Goal: Information Seeking & Learning: Check status

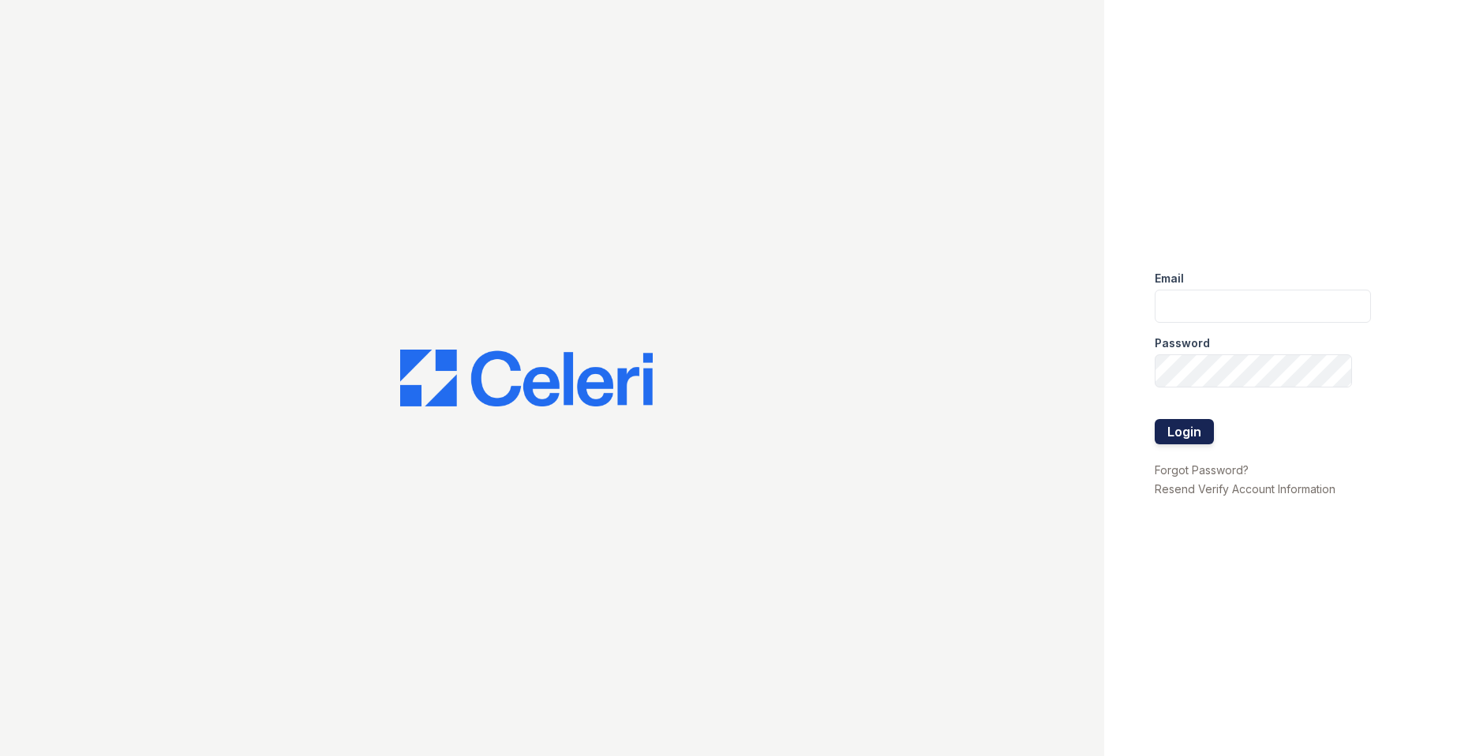
type input "Nutsey@Trinity-pm.com"
click at [1177, 431] on button "Login" at bounding box center [1183, 431] width 59 height 25
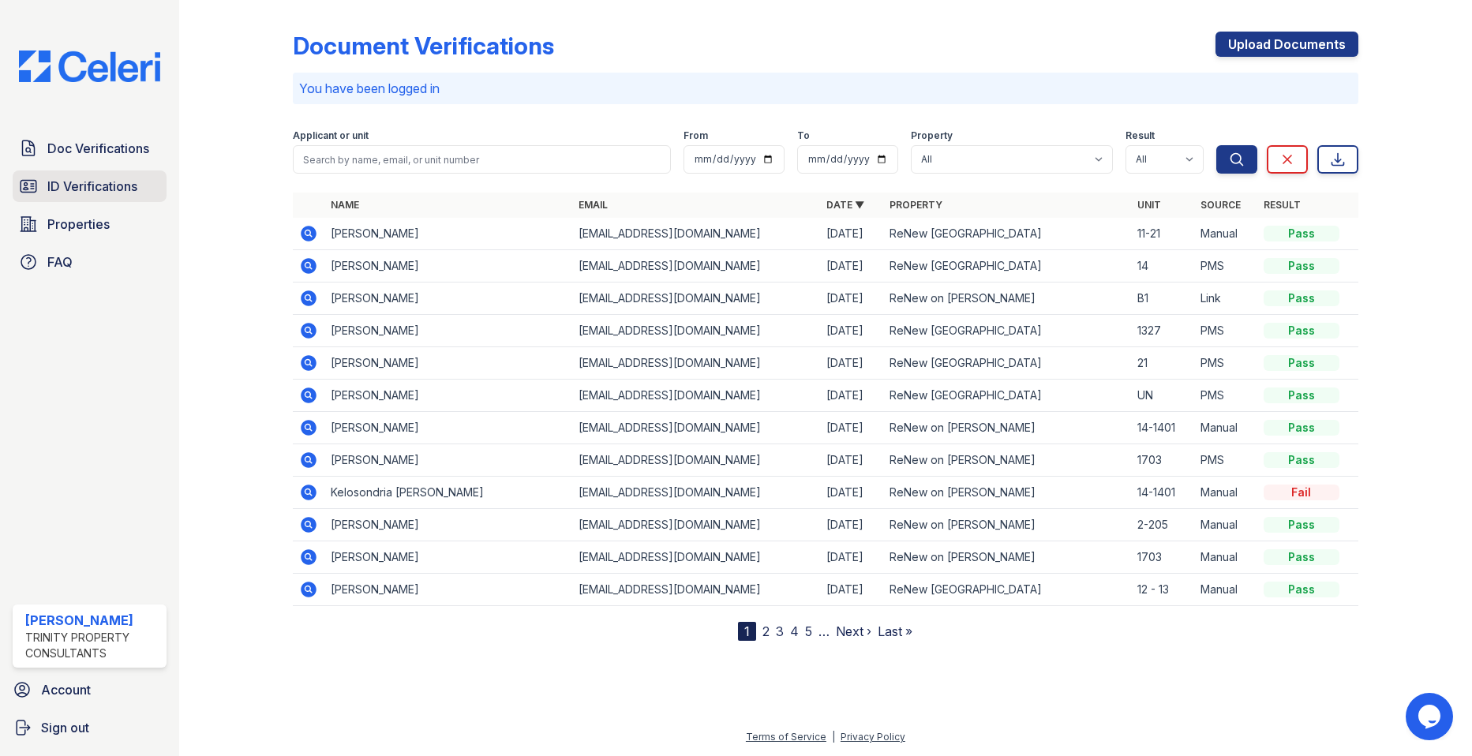
click at [144, 200] on link "ID Verifications" at bounding box center [90, 186] width 154 height 32
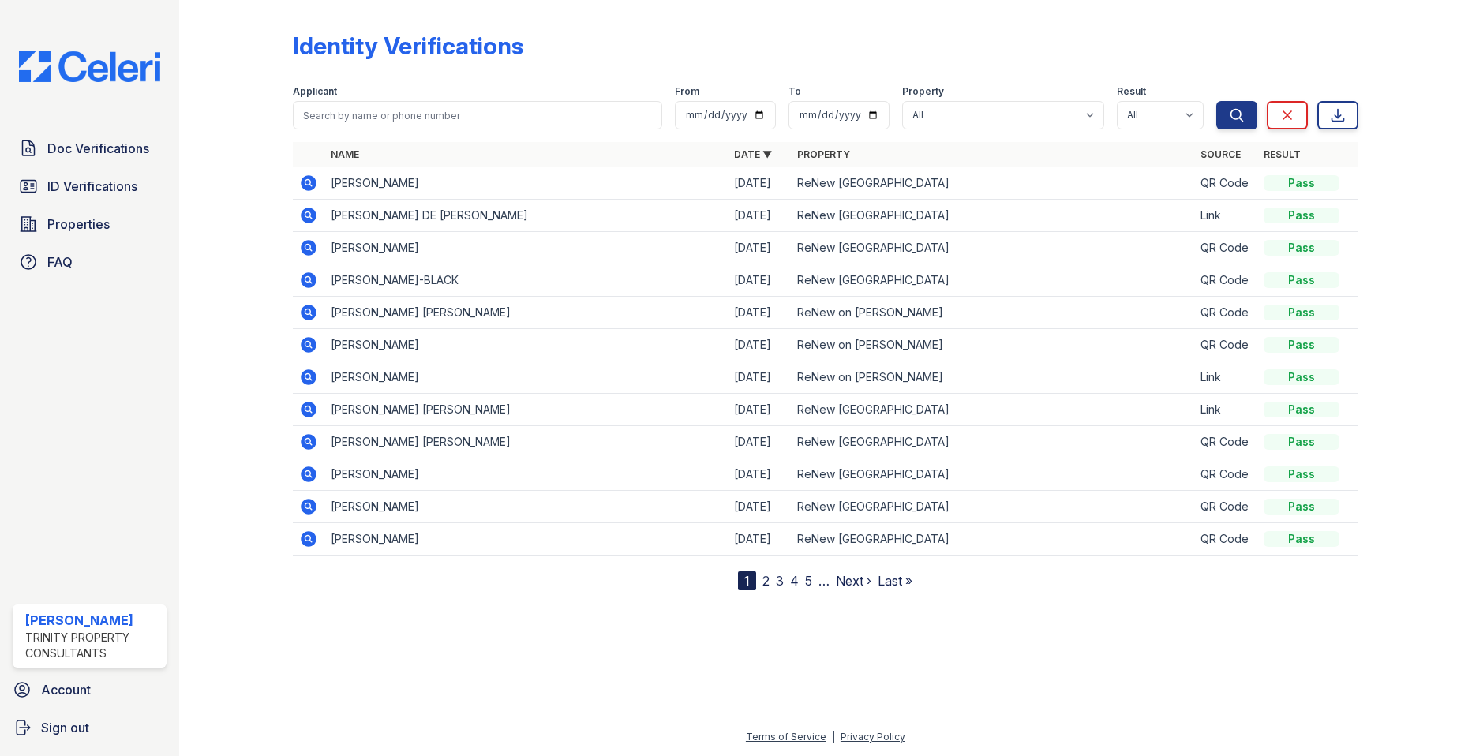
click at [311, 248] on icon at bounding box center [308, 247] width 19 height 19
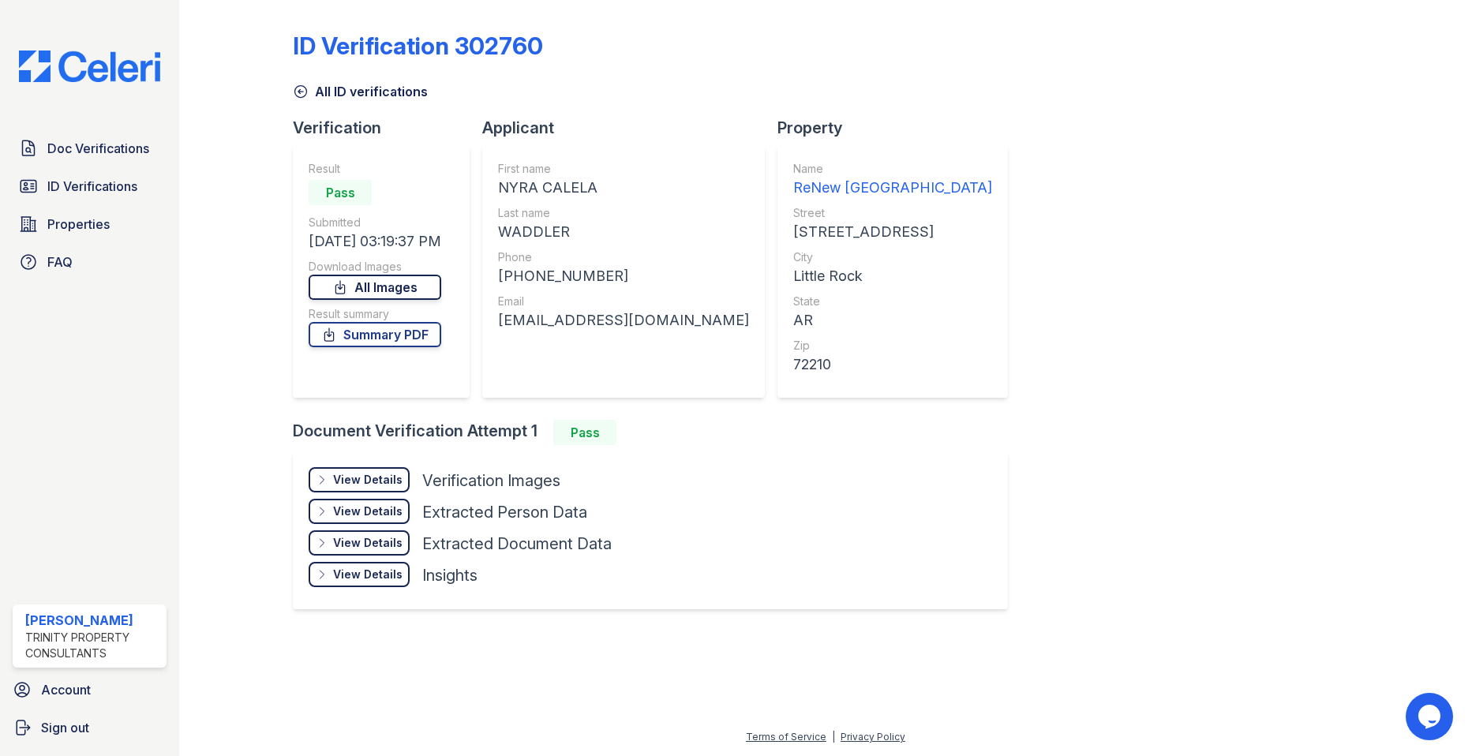
click at [365, 290] on link "All Images" at bounding box center [375, 287] width 133 height 25
click at [94, 207] on div "Doc Verifications ID Verifications Properties FAQ" at bounding box center [89, 205] width 166 height 145
click at [102, 197] on link "ID Verifications" at bounding box center [90, 186] width 154 height 32
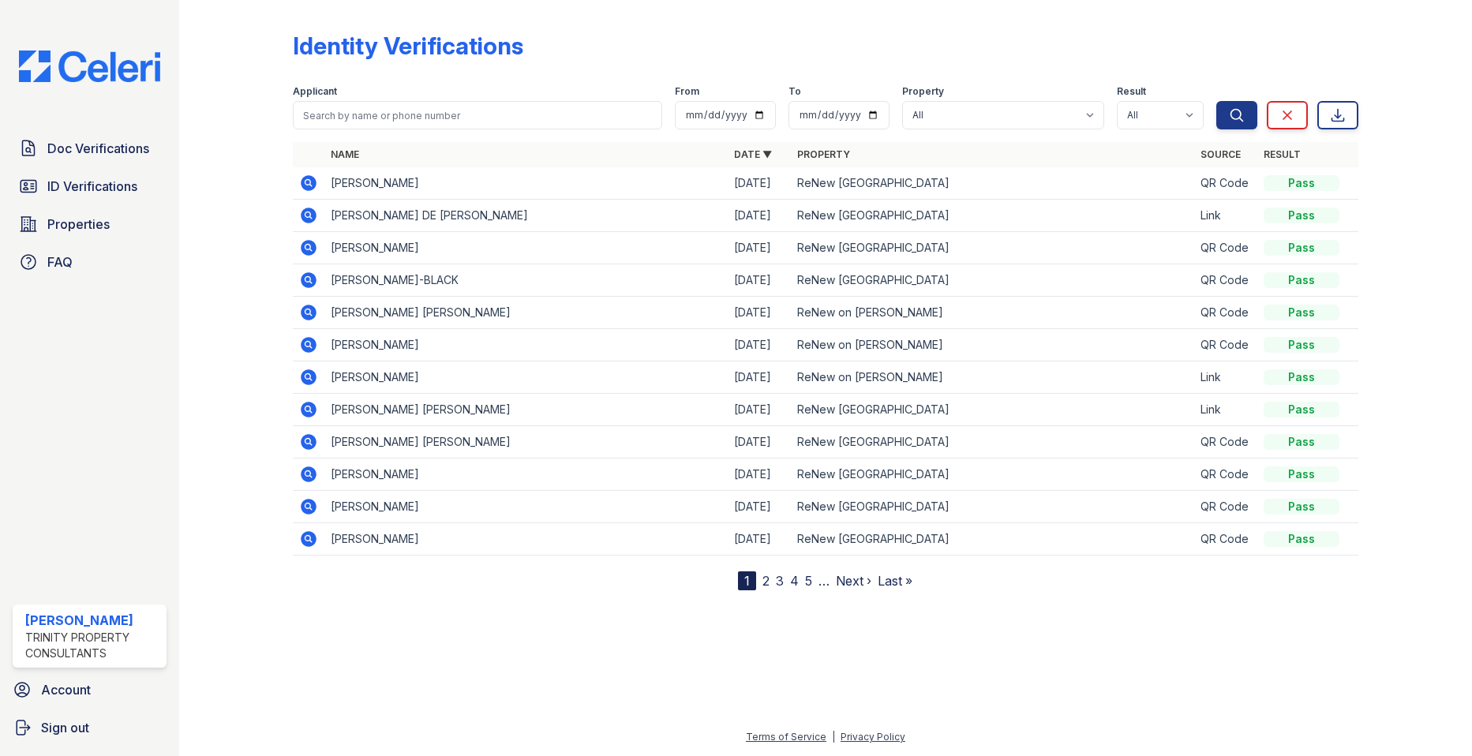
click at [307, 310] on icon at bounding box center [308, 311] width 4 height 4
click at [305, 244] on icon at bounding box center [309, 248] width 16 height 16
click at [305, 277] on icon at bounding box center [308, 280] width 19 height 19
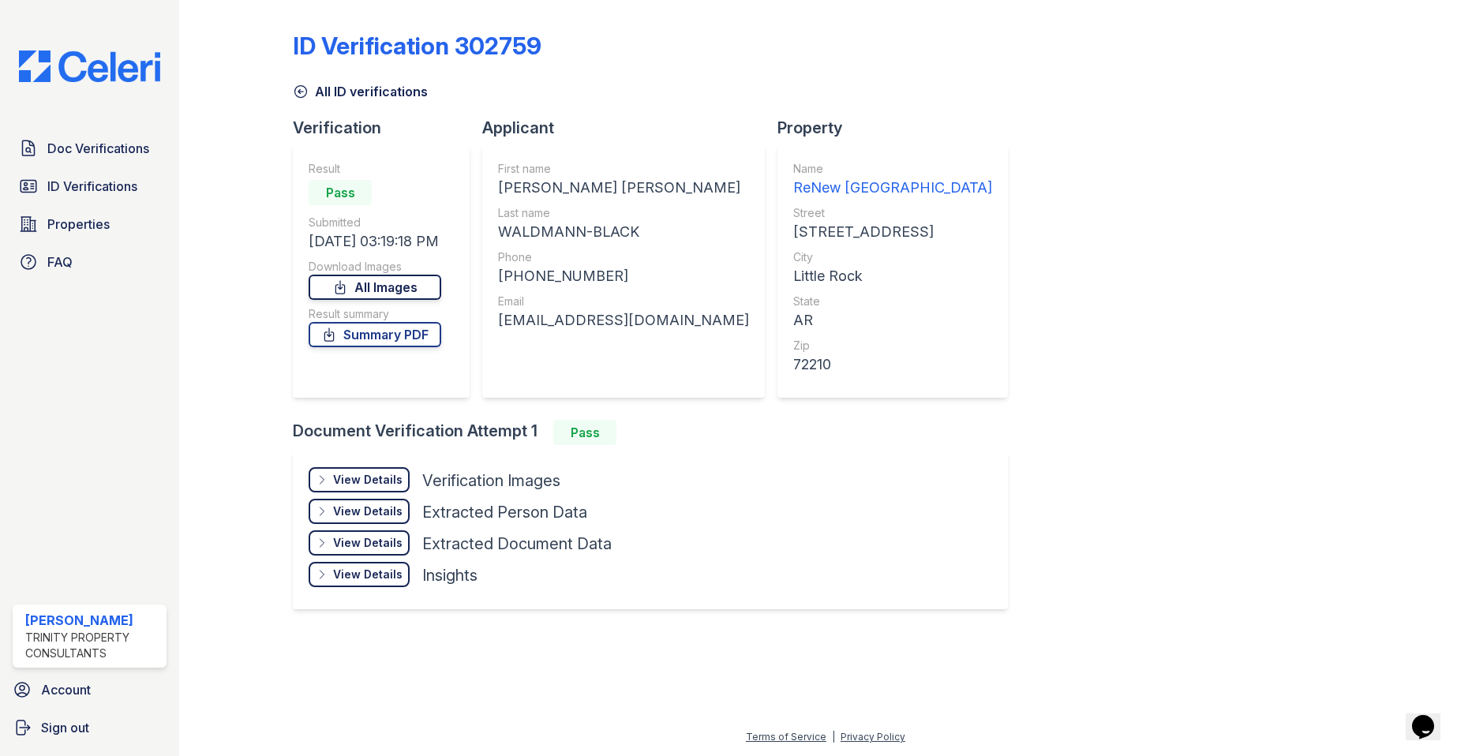
click at [357, 282] on link "All Images" at bounding box center [375, 287] width 133 height 25
click at [70, 188] on span "ID Verifications" at bounding box center [92, 186] width 90 height 19
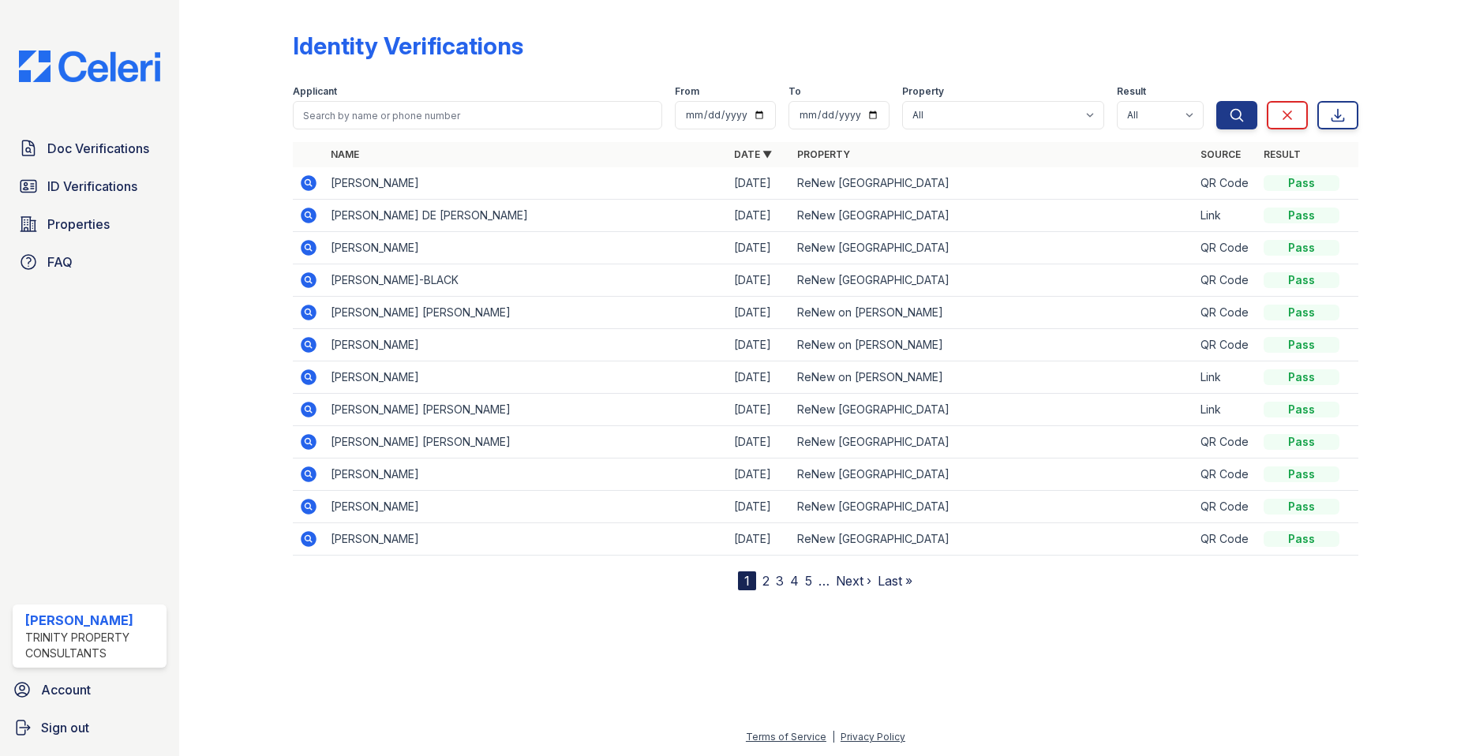
click at [312, 247] on icon at bounding box center [309, 248] width 16 height 16
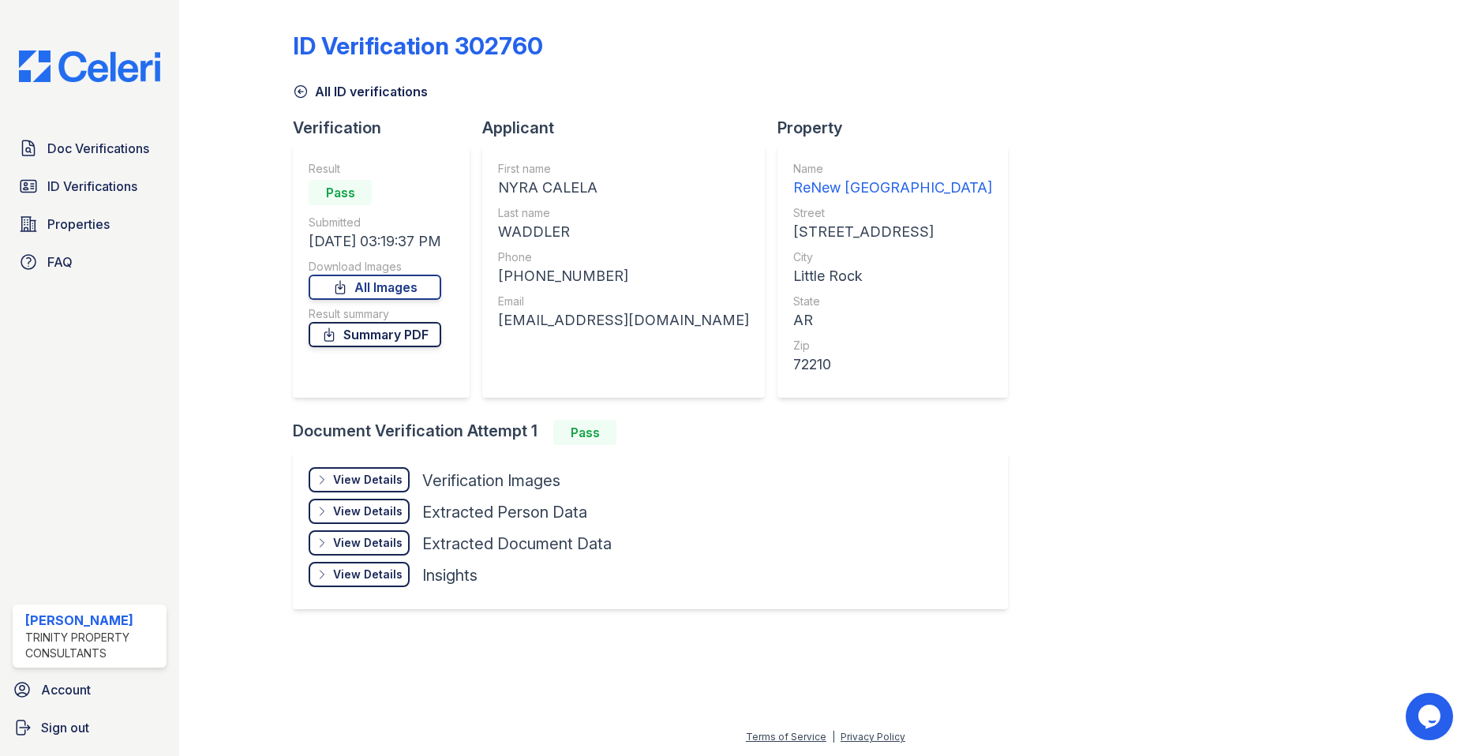
click at [373, 342] on link "Summary PDF" at bounding box center [375, 334] width 133 height 25
click at [1307, 44] on div "ID Verification 302760" at bounding box center [825, 52] width 1064 height 41
click at [69, 136] on link "Doc Verifications" at bounding box center [90, 149] width 154 height 32
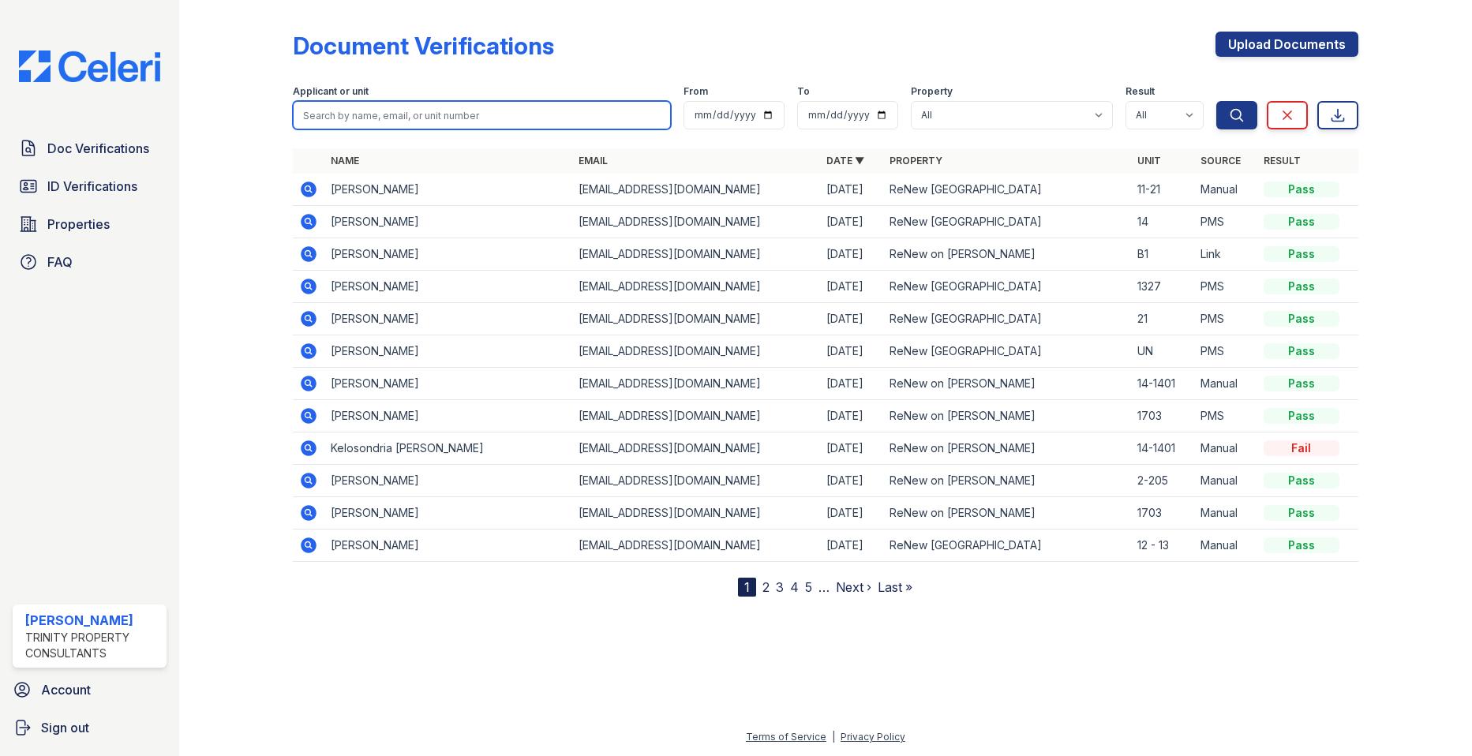
click at [515, 111] on input "search" at bounding box center [481, 115] width 377 height 28
click at [305, 605] on div "Document Verifications Upload Documents Filter Applicant or unit From To Proper…" at bounding box center [825, 311] width 1242 height 622
click at [391, 112] on input "search" at bounding box center [481, 115] width 377 height 28
type input "S"
click at [358, 108] on input "Smith" at bounding box center [481, 115] width 377 height 28
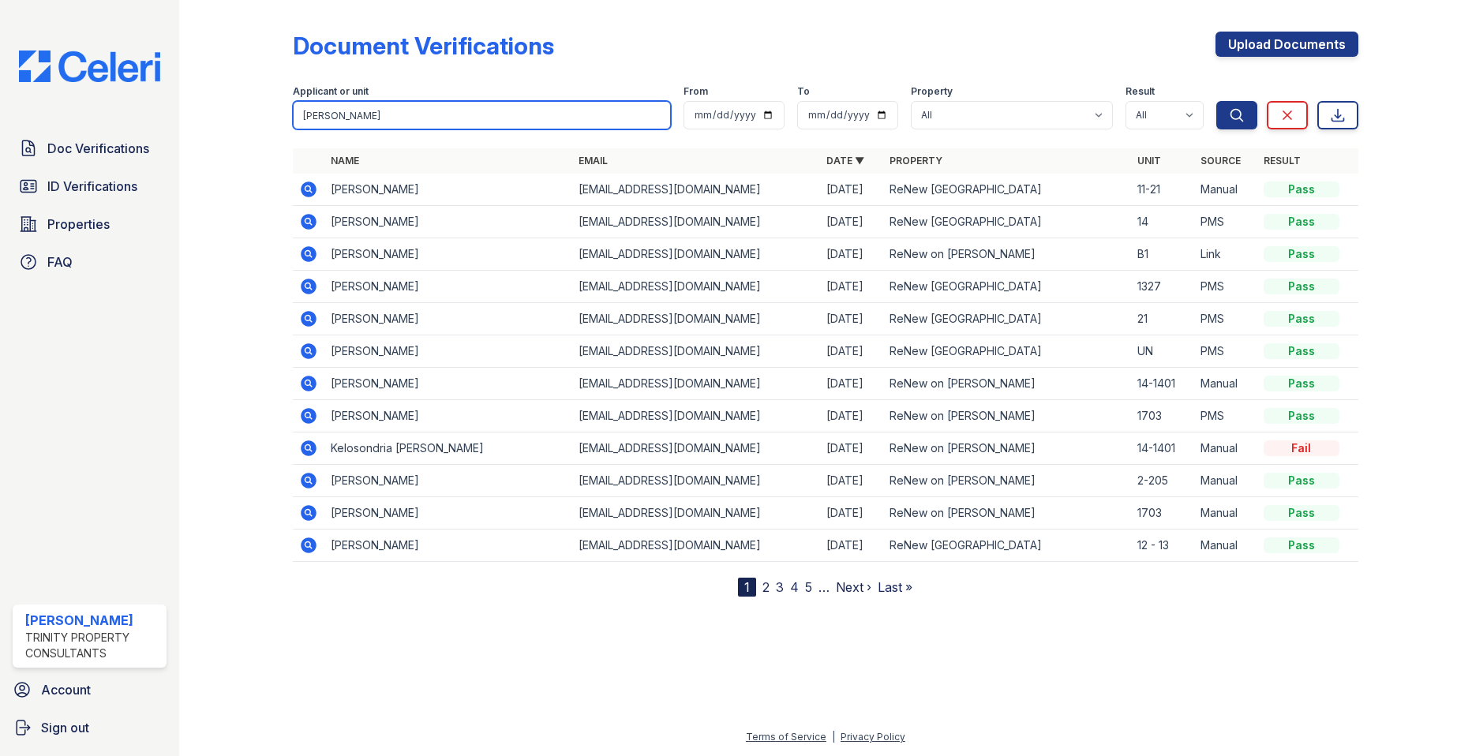
click at [358, 108] on input "Smith" at bounding box center [481, 115] width 377 height 28
type input "f"
type input "floyd"
click at [1216, 101] on button "Search" at bounding box center [1236, 115] width 41 height 28
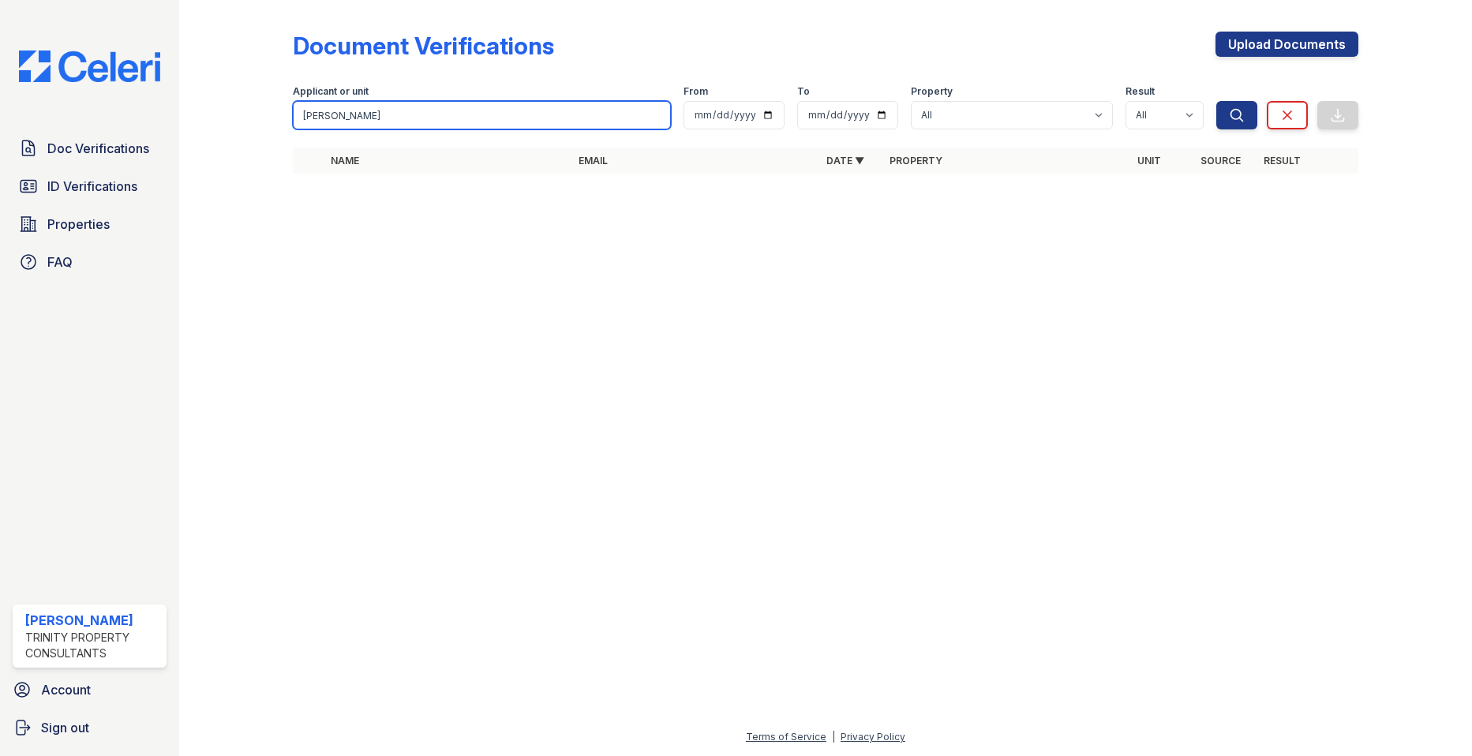
click at [374, 111] on input "floyd" at bounding box center [481, 115] width 377 height 28
type input "floybre"
click at [1216, 101] on button "Search" at bounding box center [1236, 115] width 41 height 28
drag, startPoint x: 469, startPoint y: 249, endPoint x: 479, endPoint y: 269, distance: 22.9
click at [478, 268] on div at bounding box center [825, 471] width 1242 height 513
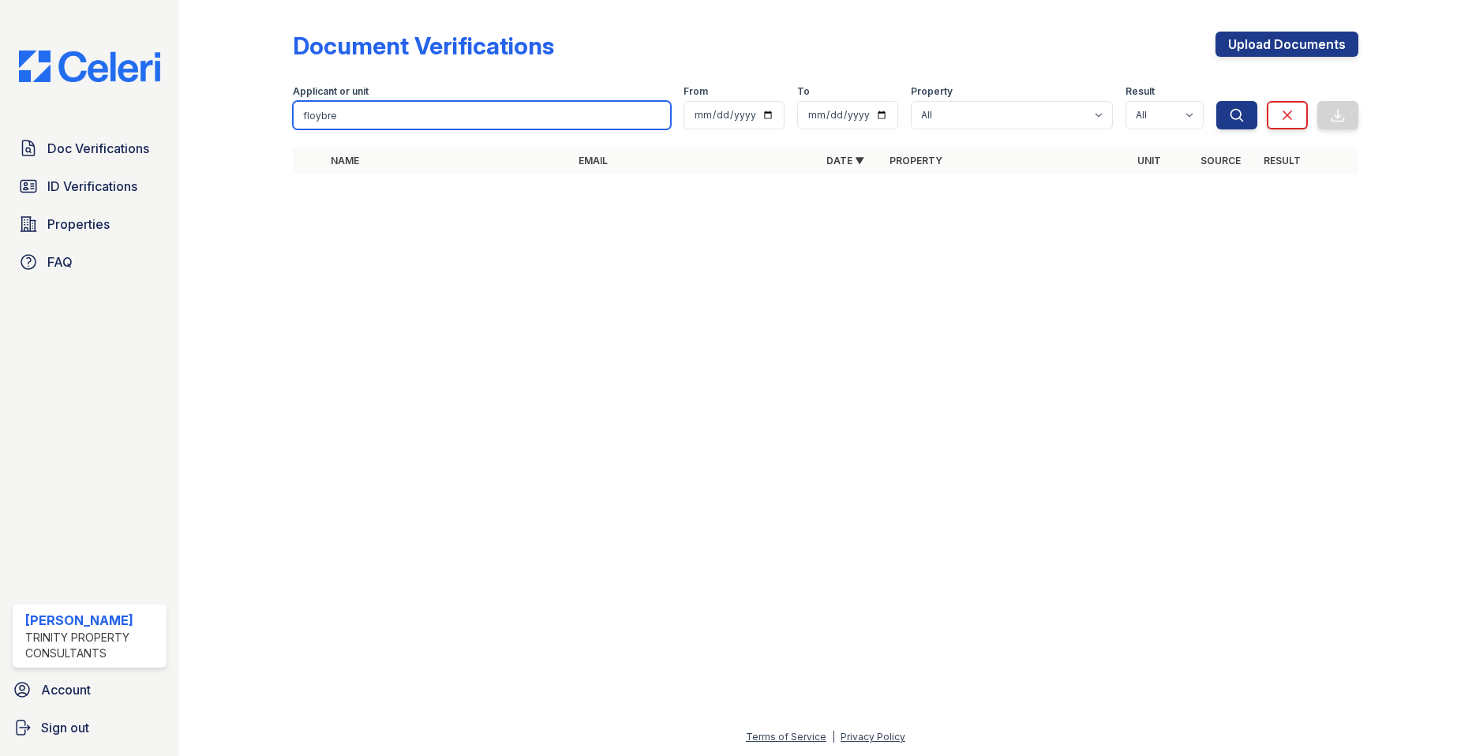
click at [659, 122] on input "floybre" at bounding box center [481, 115] width 377 height 28
click at [655, 115] on input "floybre" at bounding box center [481, 115] width 377 height 28
click at [482, 115] on input "search" at bounding box center [481, 115] width 377 height 28
type input "bre"
click at [1216, 101] on button "Search" at bounding box center [1236, 115] width 41 height 28
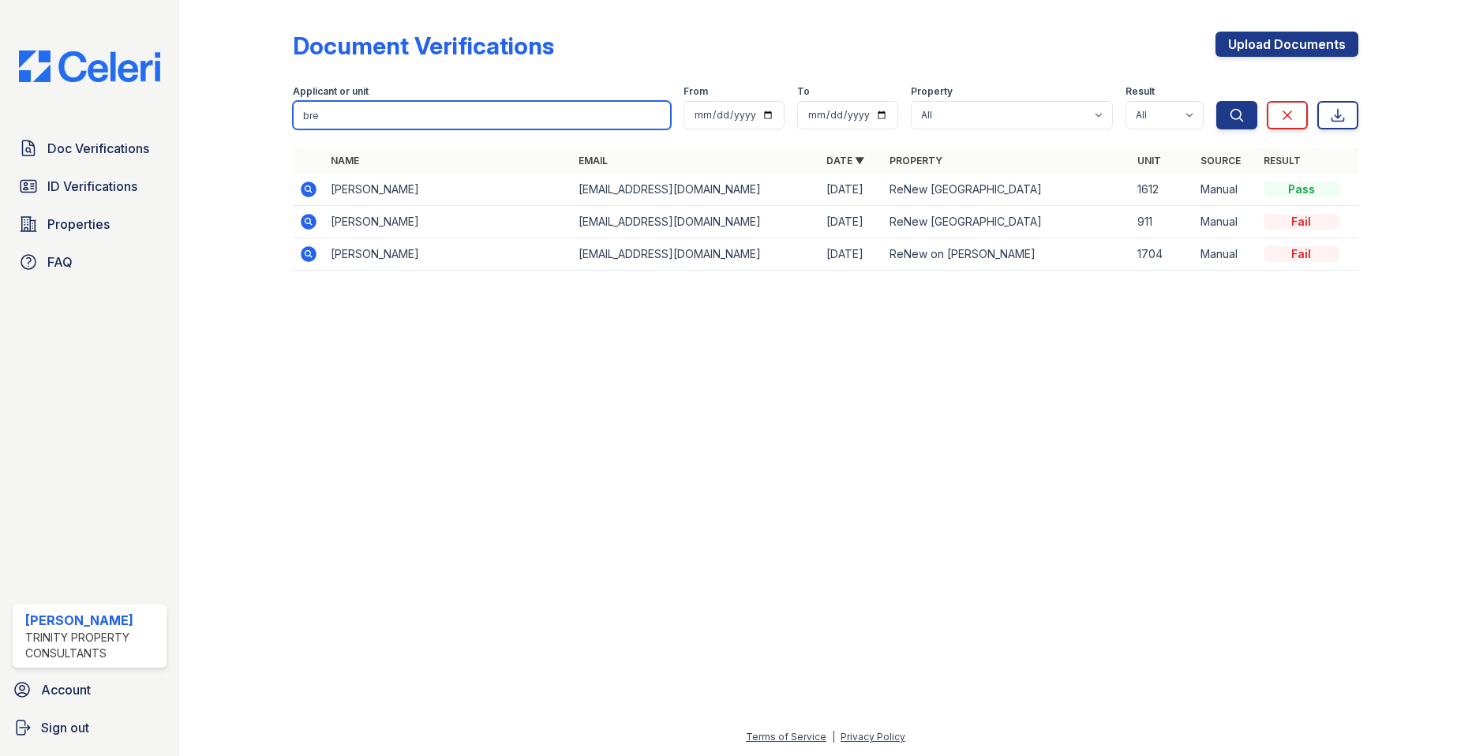
click at [400, 124] on input "bre" at bounding box center [481, 115] width 377 height 28
type input "bREUNTE"
click at [1216, 101] on button "Search" at bounding box center [1236, 115] width 41 height 28
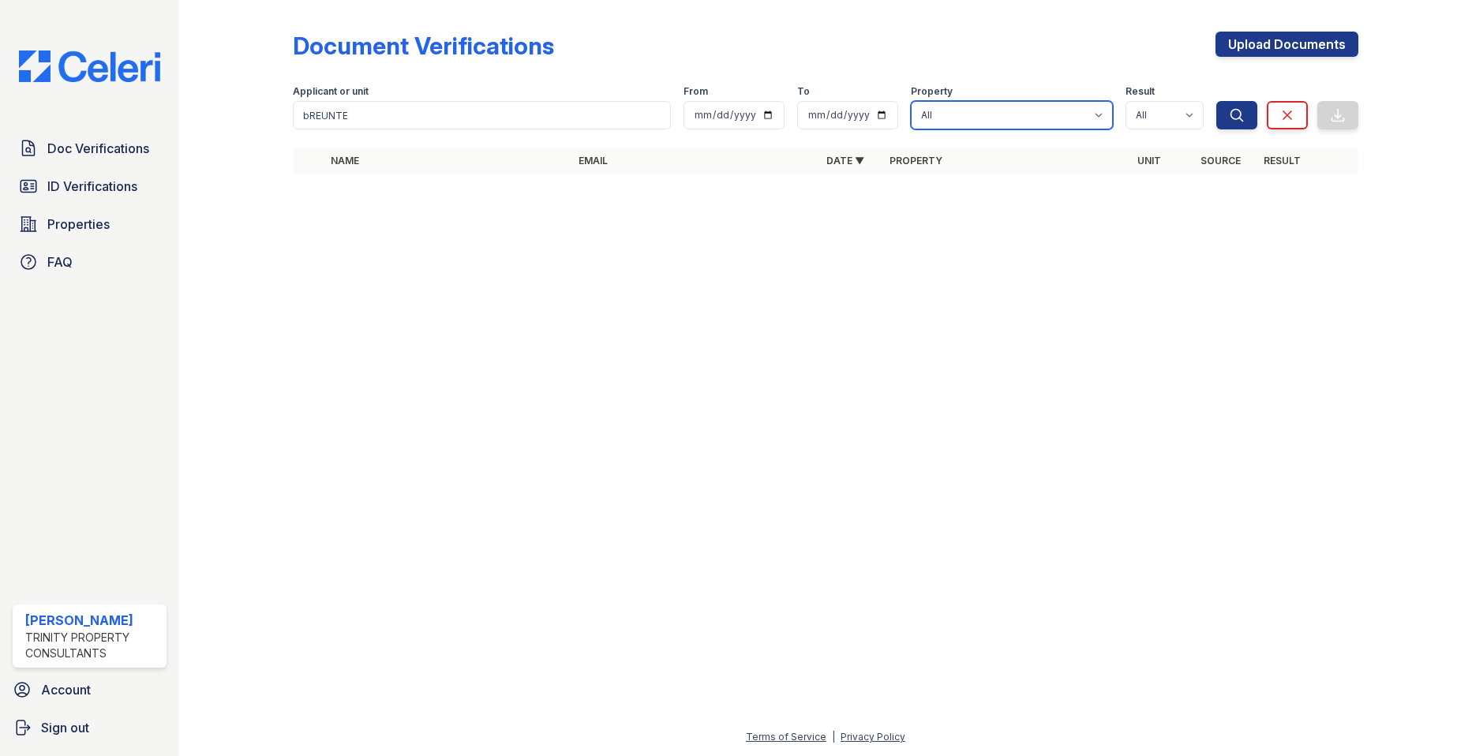
click at [1102, 121] on select "All ReNew on Cantrell ReNew Otter Creek" at bounding box center [1012, 115] width 202 height 28
select select "47"
click at [911, 101] on select "All ReNew on Cantrell ReNew Otter Creek" at bounding box center [1012, 115] width 202 height 28
click at [1235, 114] on icon "submit" at bounding box center [1237, 115] width 16 height 16
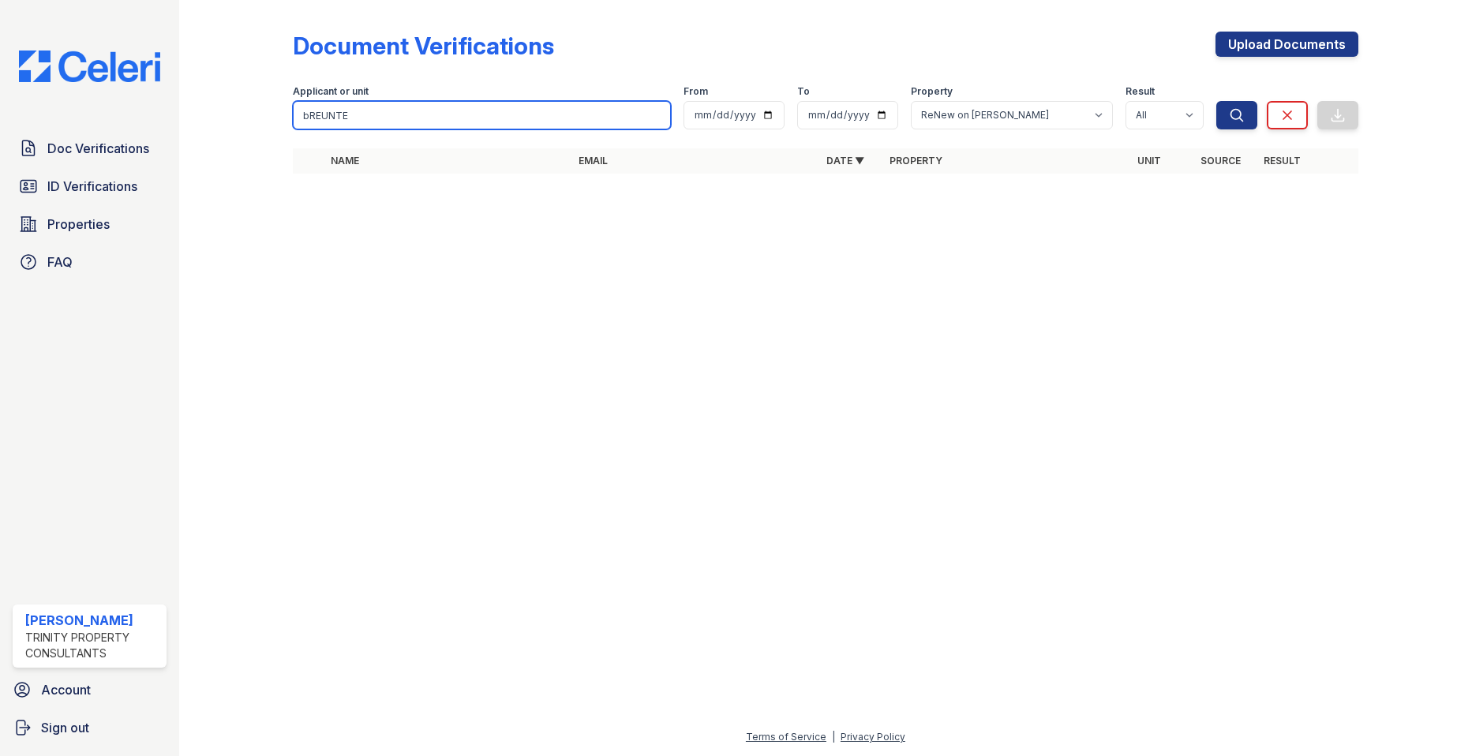
drag, startPoint x: 420, startPoint y: 106, endPoint x: 338, endPoint y: 106, distance: 82.1
click at [389, 106] on input "bREUNTE" at bounding box center [481, 115] width 377 height 28
click at [380, 114] on input "bREUNTE" at bounding box center [481, 115] width 377 height 28
type input "fLOYD"
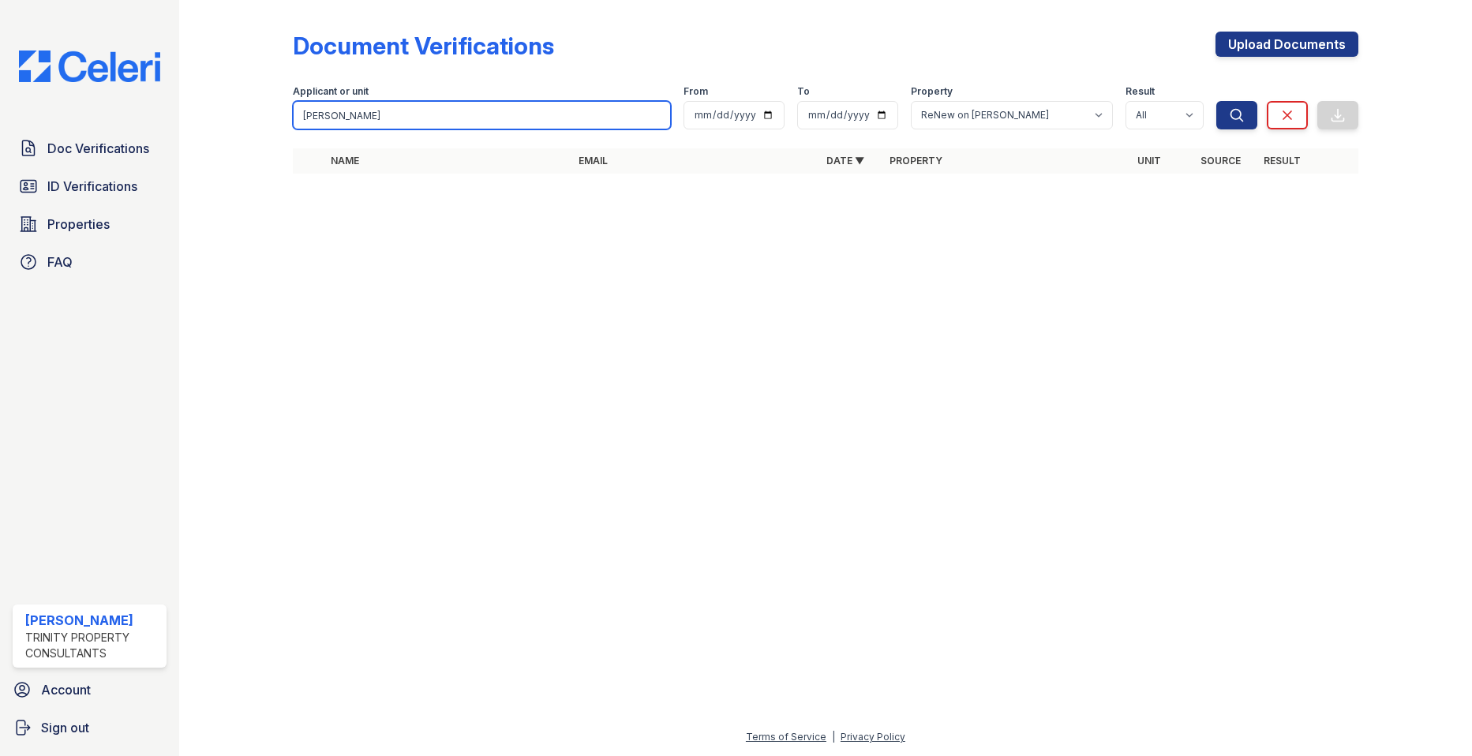
click at [1216, 101] on button "Search" at bounding box center [1236, 115] width 41 height 28
click at [1231, 115] on icon "submit" at bounding box center [1236, 115] width 12 height 12
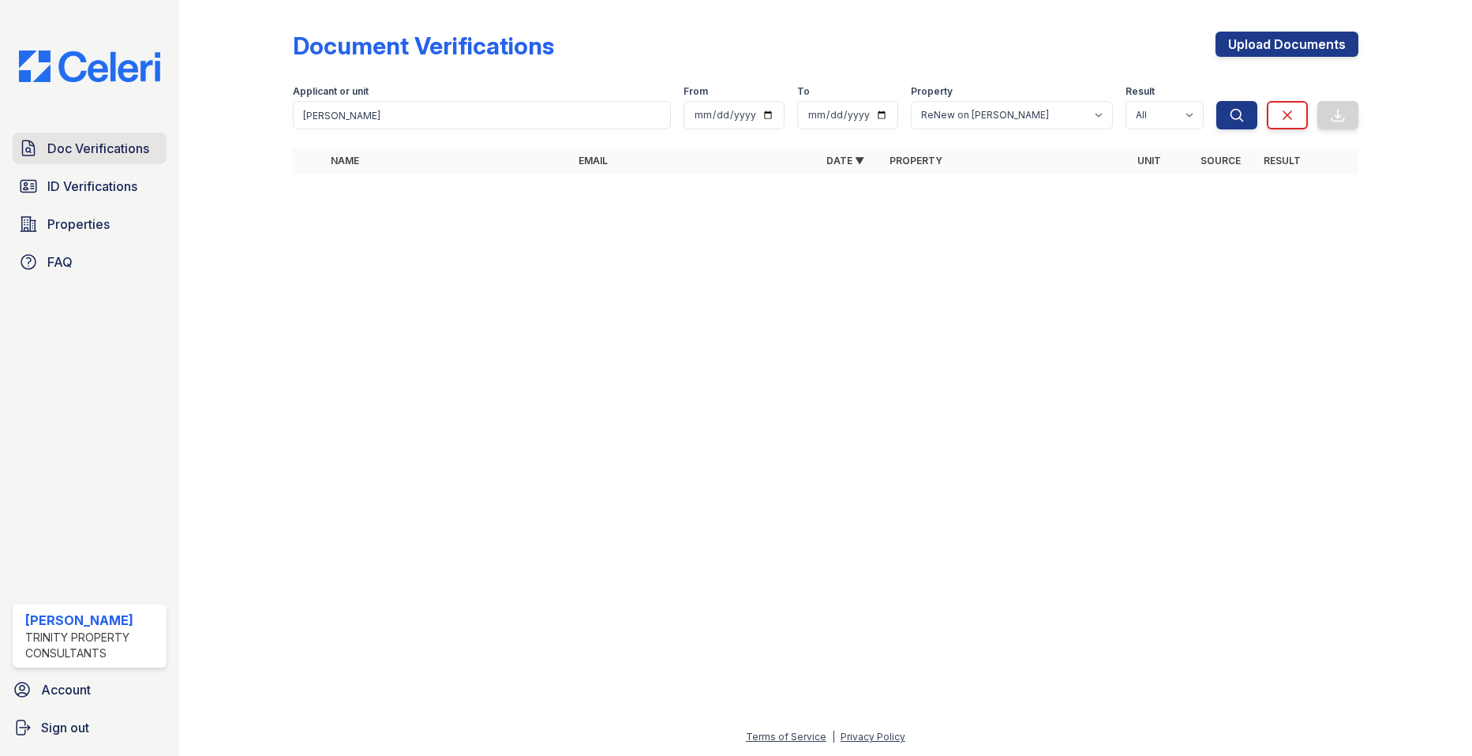
click at [107, 163] on link "Doc Verifications" at bounding box center [90, 149] width 154 height 32
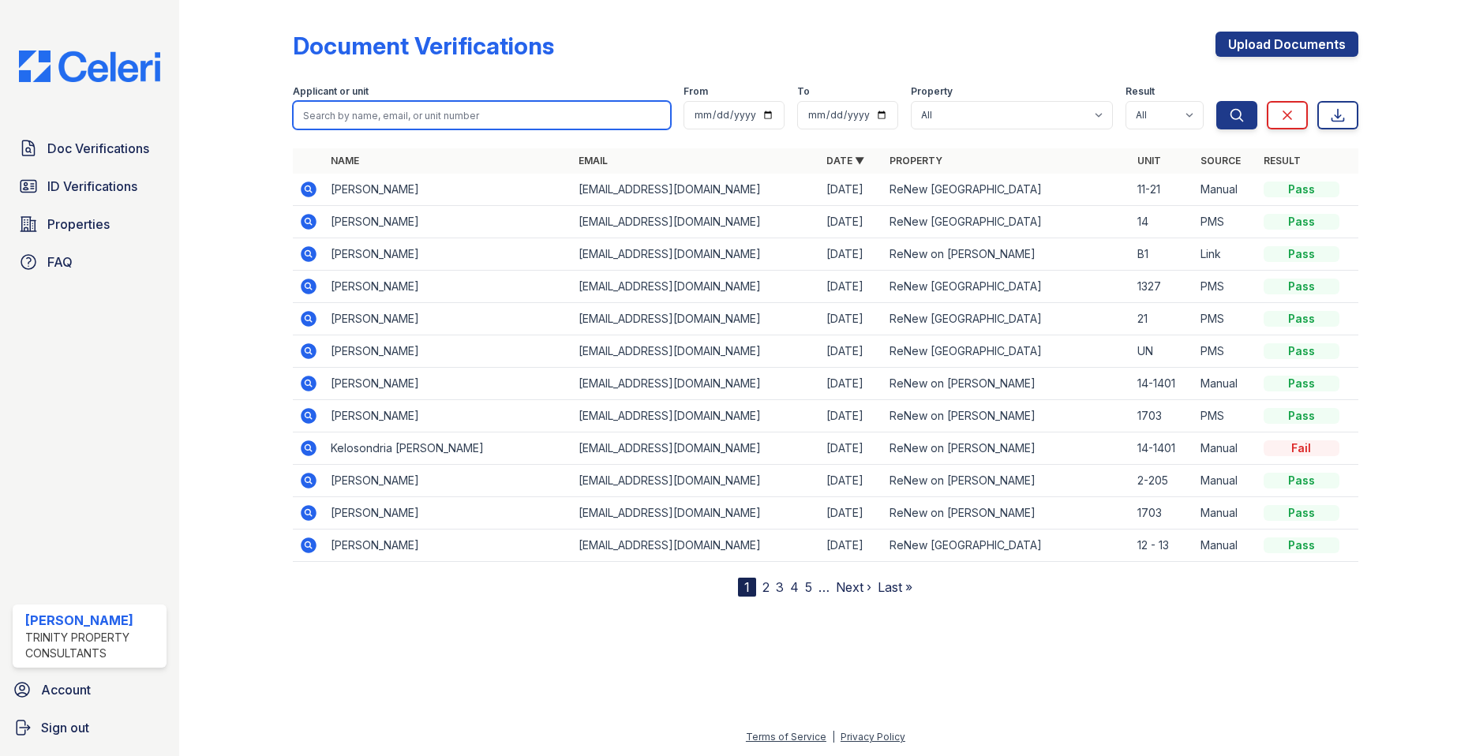
click at [369, 112] on input "search" at bounding box center [481, 115] width 377 height 28
type input "FLOYD"
click at [1216, 101] on button "Search" at bounding box center [1236, 115] width 41 height 28
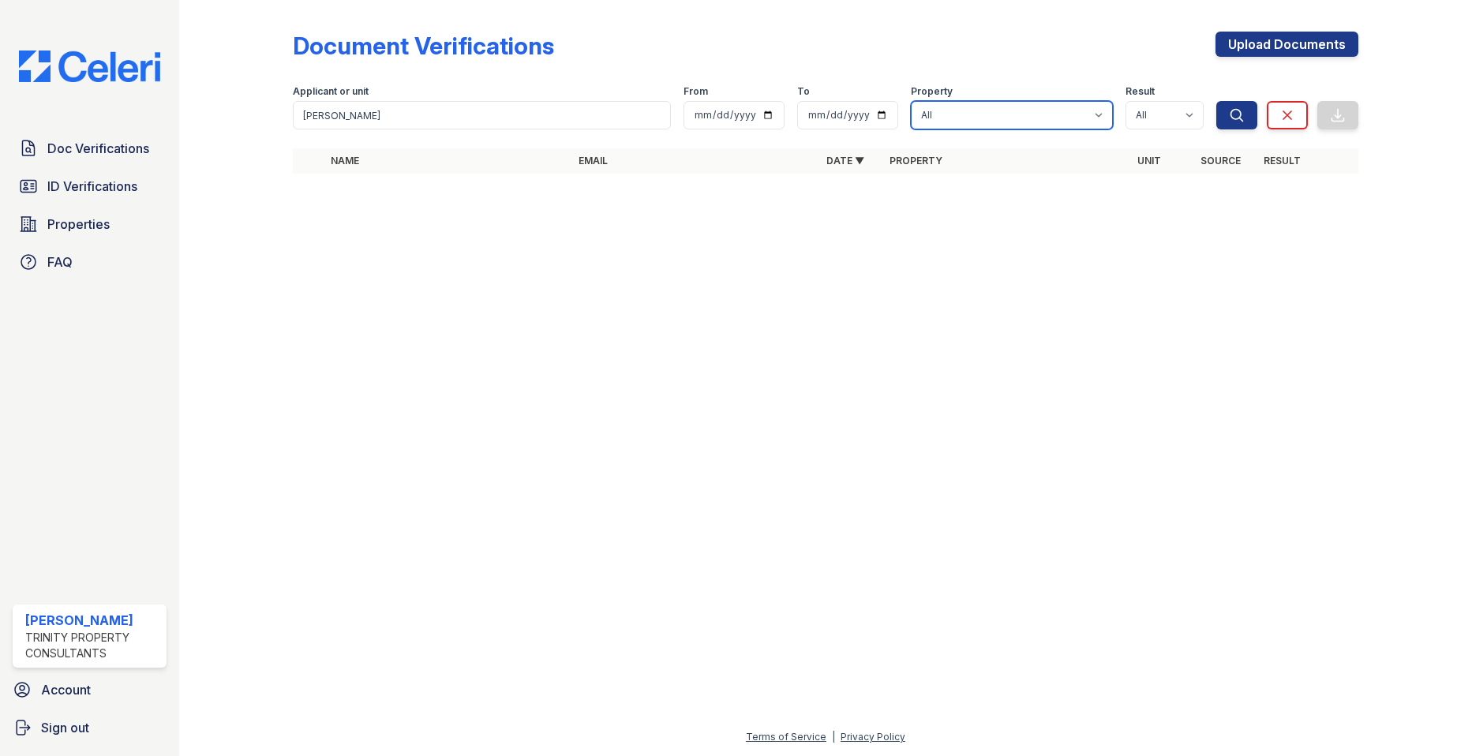
click at [1066, 119] on select "All ReNew on Cantrell ReNew Otter Creek" at bounding box center [1012, 115] width 202 height 28
click at [911, 101] on select "All ReNew on Cantrell ReNew Otter Creek" at bounding box center [1012, 115] width 202 height 28
click at [1067, 128] on select "All ReNew on Cantrell ReNew Otter Creek" at bounding box center [1012, 115] width 202 height 28
select select "47"
click at [911, 101] on select "All ReNew on Cantrell ReNew Otter Creek" at bounding box center [1012, 115] width 202 height 28
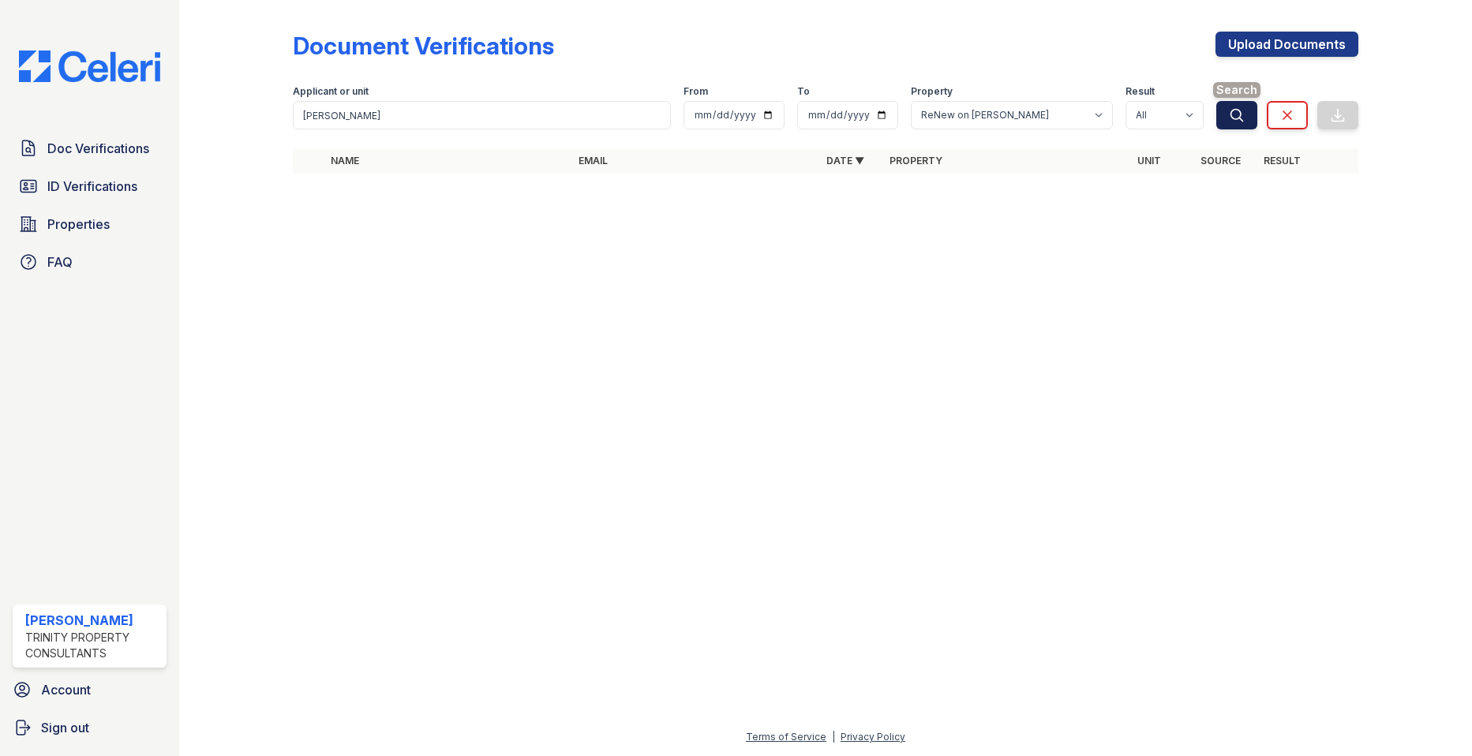
click at [1233, 114] on icon "submit" at bounding box center [1237, 115] width 16 height 16
click at [388, 110] on input "FLOYD" at bounding box center [481, 115] width 377 height 28
click at [114, 144] on span "Doc Verifications" at bounding box center [98, 148] width 102 height 19
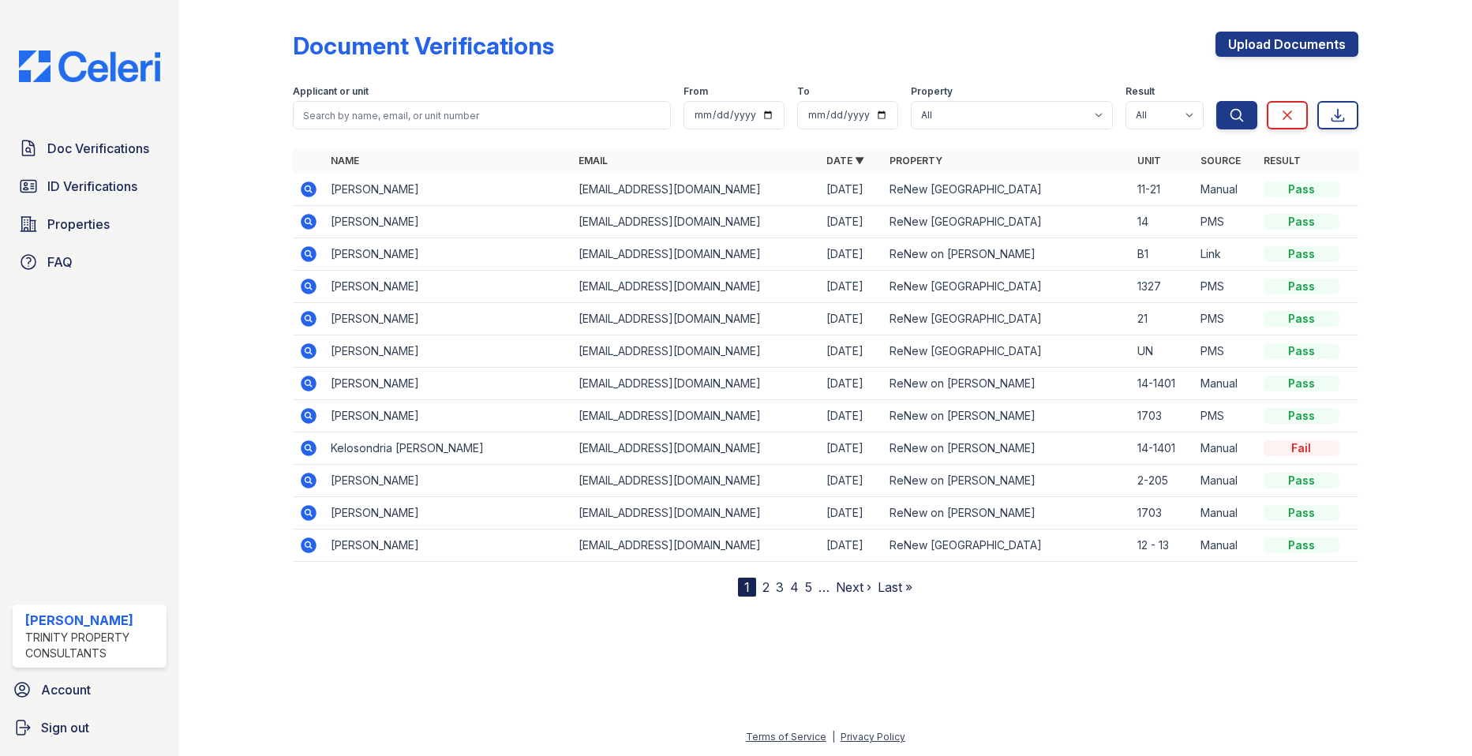
click at [850, 583] on link "Next ›" at bounding box center [854, 587] width 36 height 16
click at [977, 131] on form "Applicant or unit From To Property All ReNew on Cantrell ReNew Otter Creek Resu…" at bounding box center [825, 104] width 1064 height 63
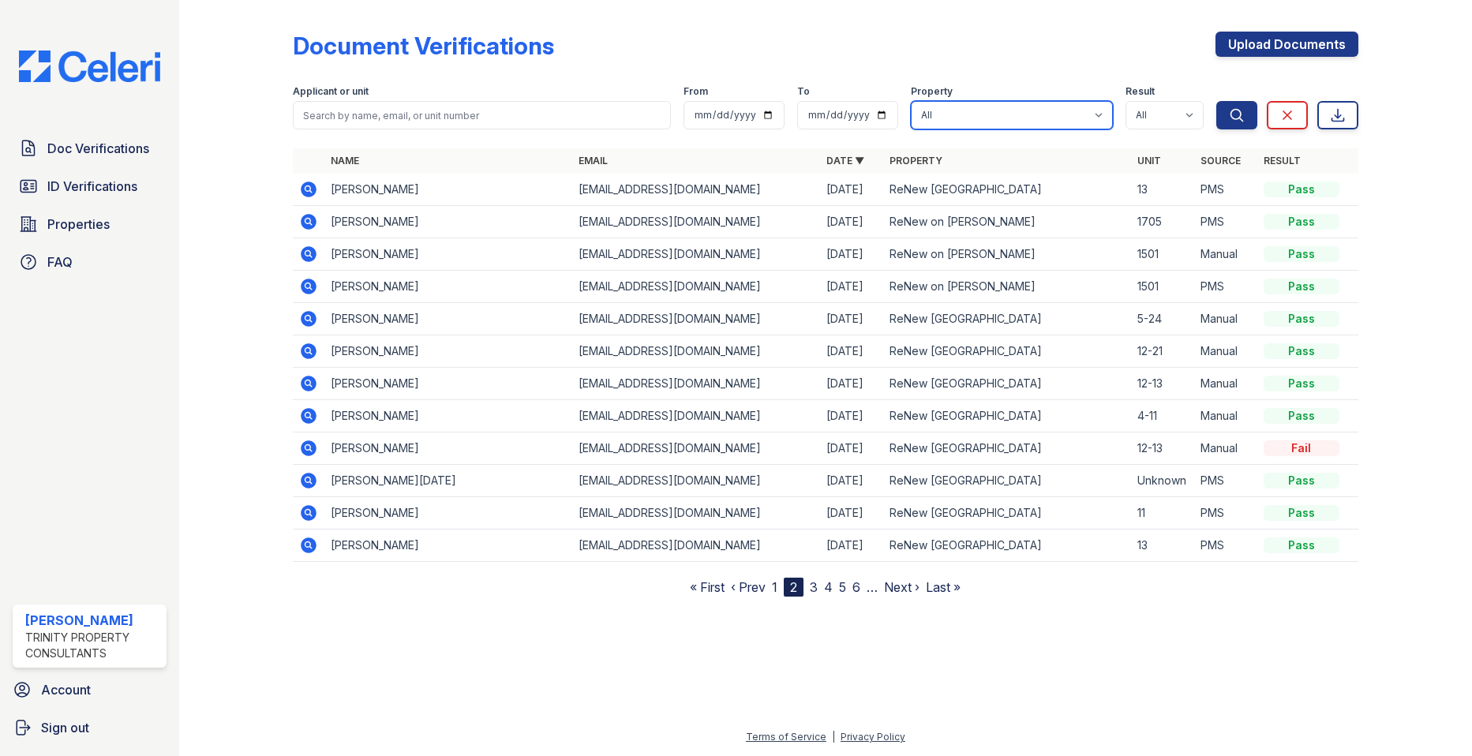
click at [986, 124] on select "All ReNew on Cantrell ReNew Otter Creek" at bounding box center [1012, 115] width 202 height 28
select select "47"
click at [911, 101] on select "All ReNew on Cantrell ReNew Otter Creek" at bounding box center [1012, 115] width 202 height 28
click at [1218, 122] on button "Search" at bounding box center [1236, 115] width 41 height 28
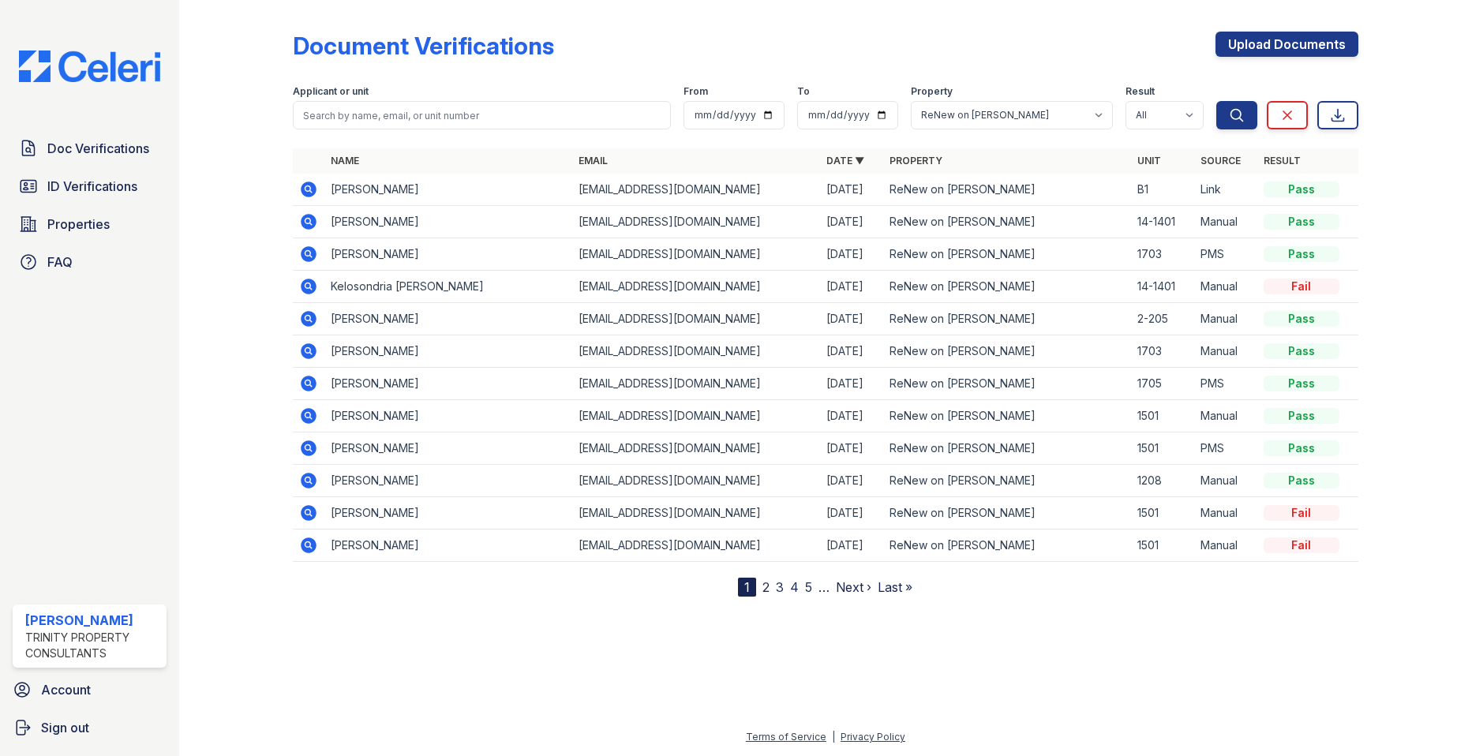
click at [854, 589] on link "Next ›" at bounding box center [854, 587] width 36 height 16
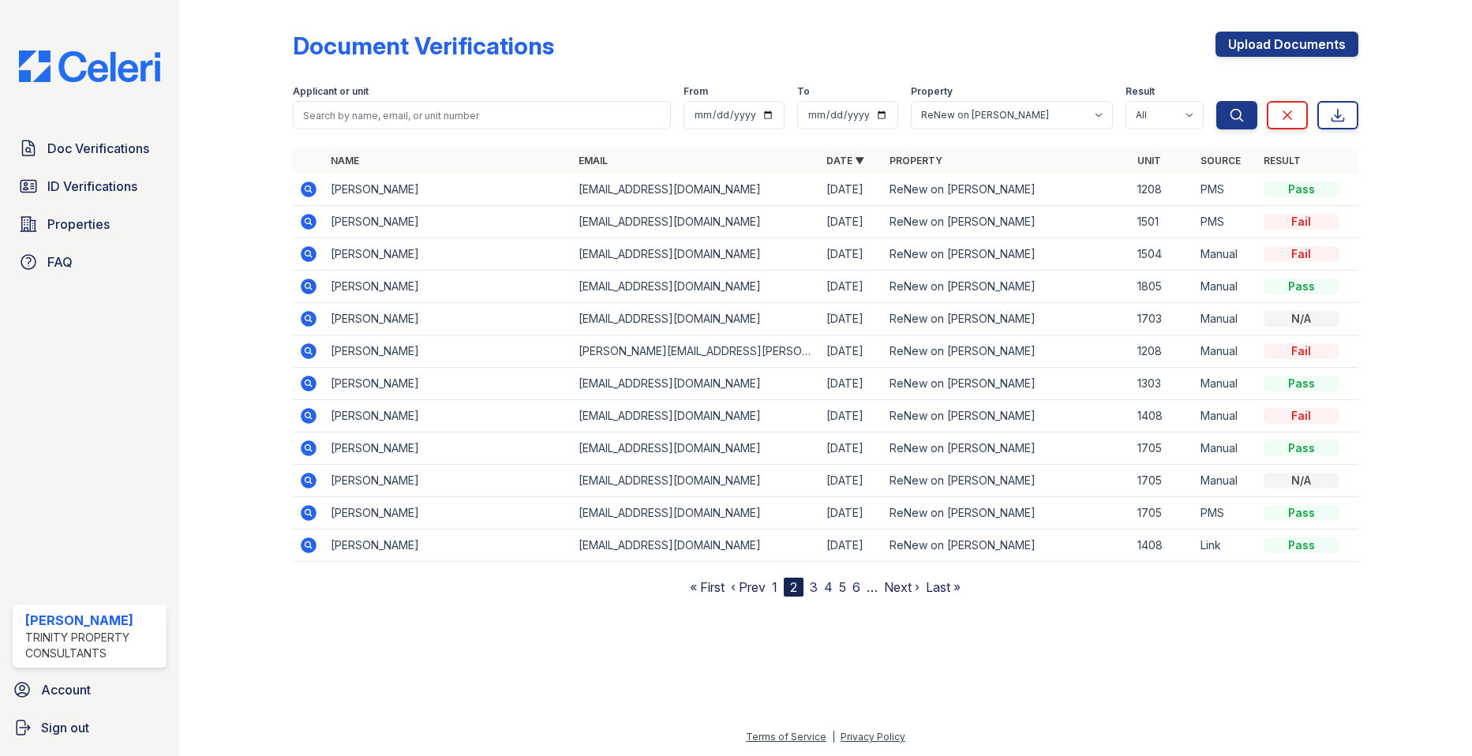
click at [854, 589] on link "6" at bounding box center [856, 587] width 8 height 16
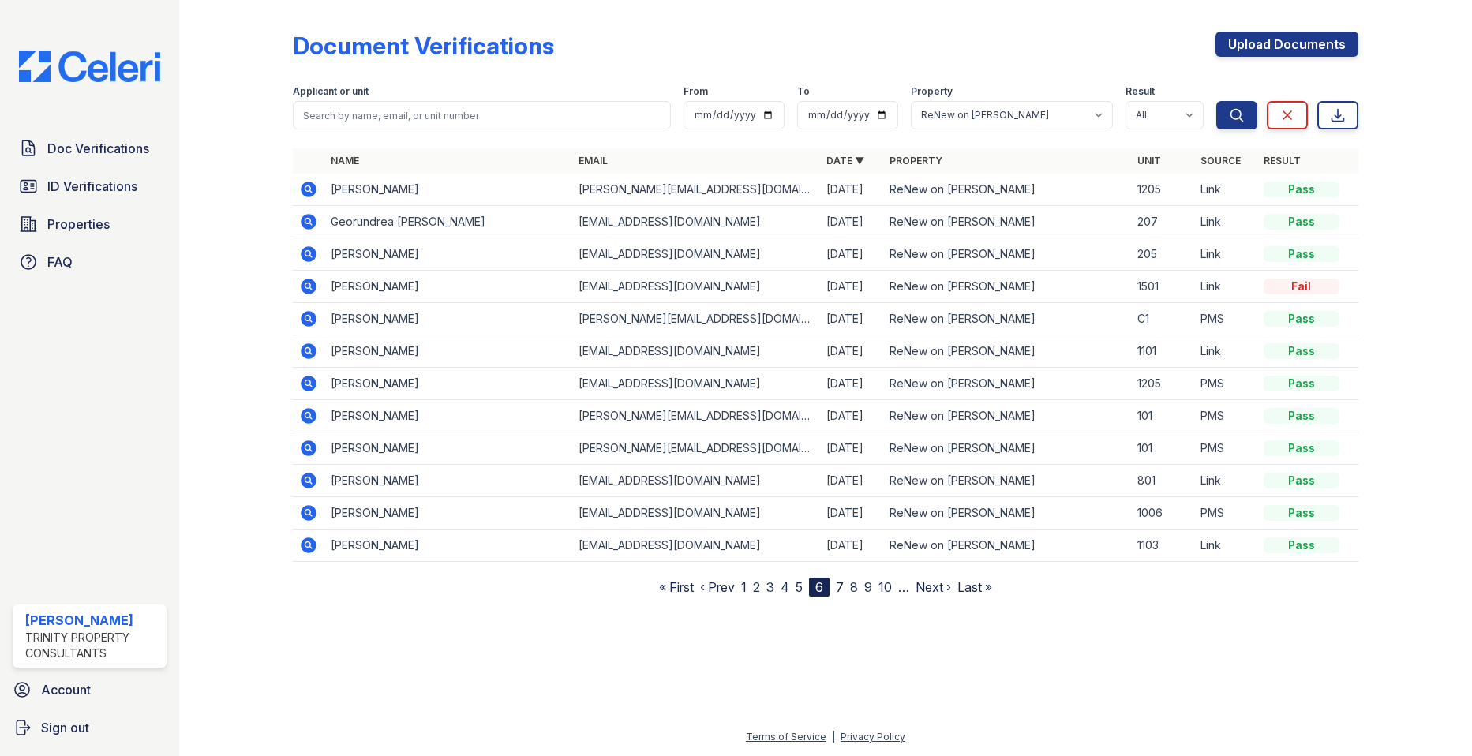
click at [916, 585] on link "Next ›" at bounding box center [933, 587] width 36 height 16
click at [716, 586] on link "‹ Prev" at bounding box center [712, 587] width 35 height 16
click at [716, 586] on link "‹ Prev" at bounding box center [717, 587] width 35 height 16
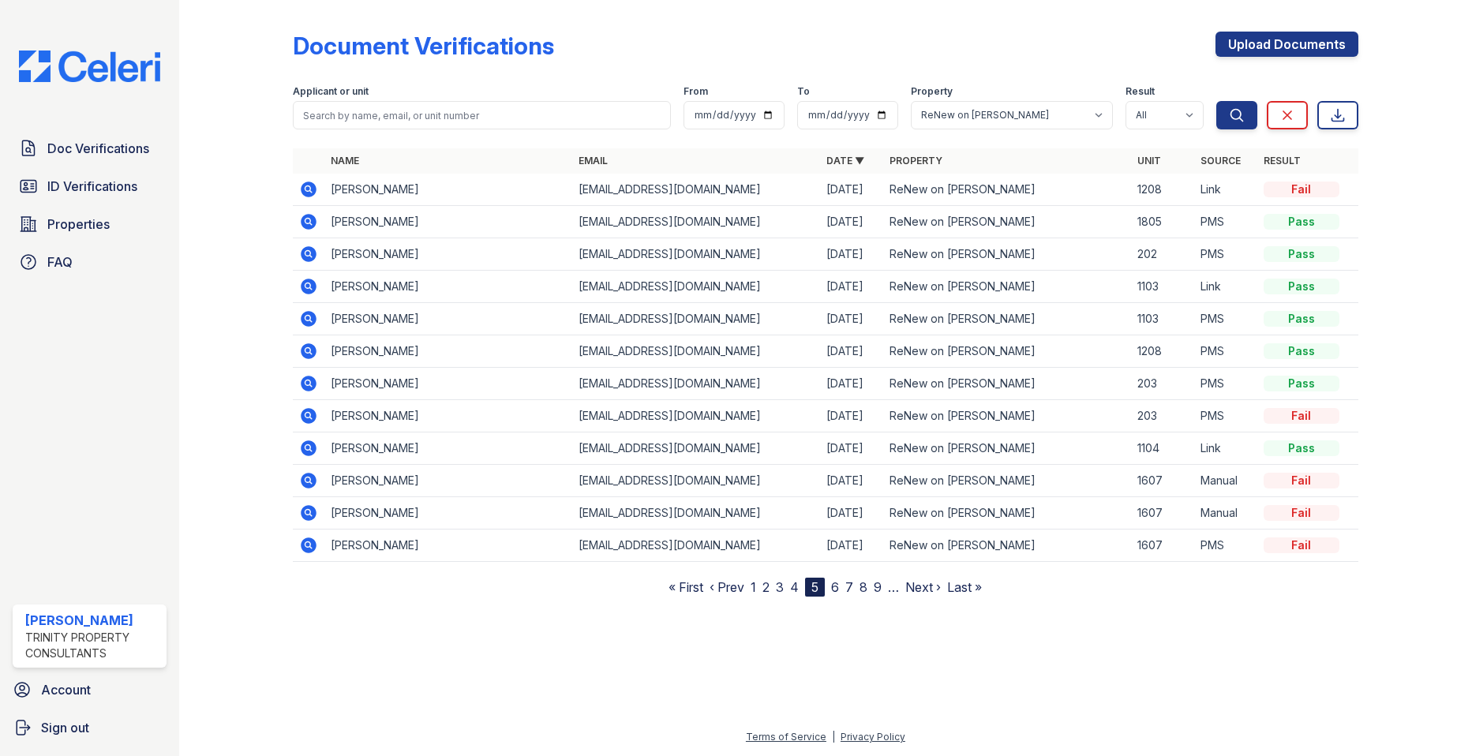
click at [716, 586] on link "‹ Prev" at bounding box center [726, 587] width 35 height 16
click at [716, 586] on nav "« First ‹ Prev 1 2 3 4 5 6 7 8 … Next › Last »" at bounding box center [824, 587] width 299 height 19
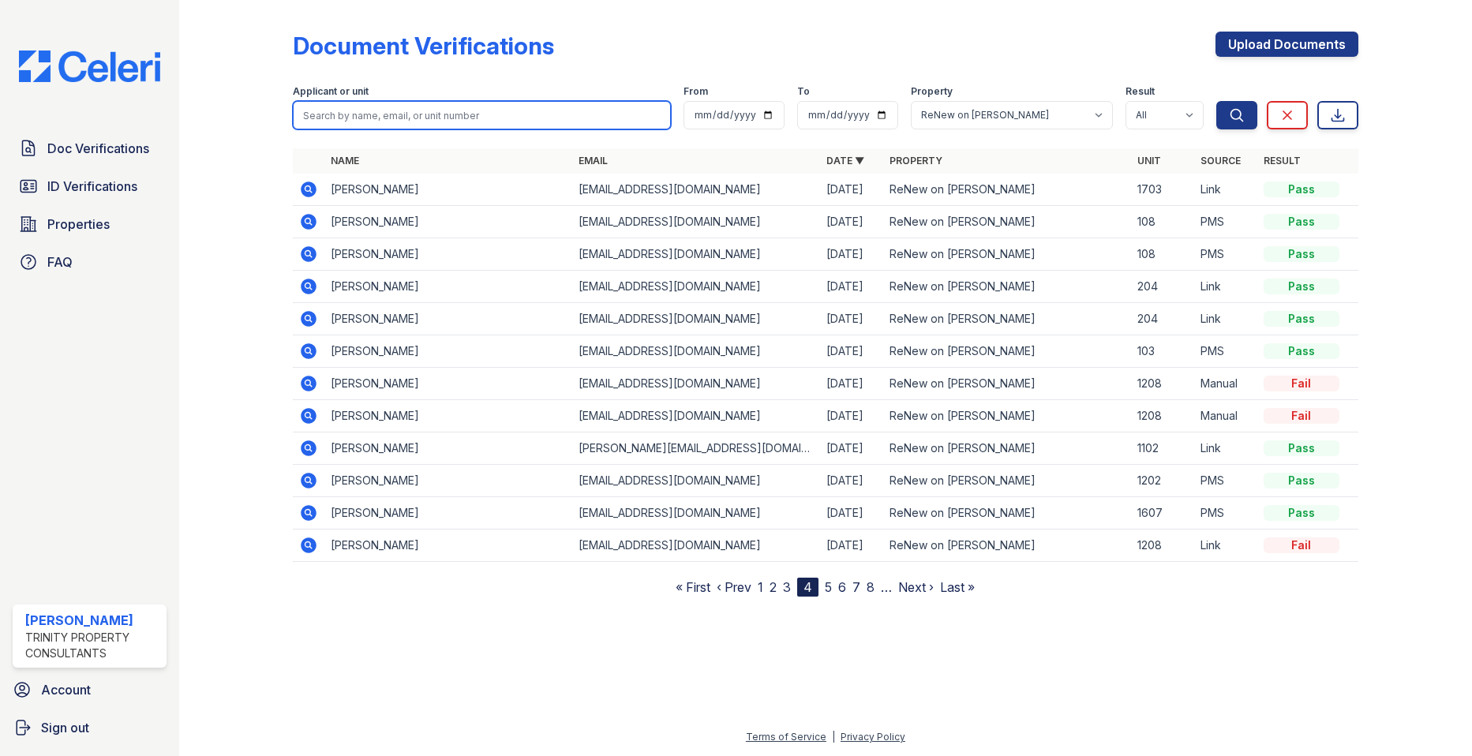
click at [335, 118] on input "search" at bounding box center [481, 115] width 377 height 28
type input "Floyd"
click at [1216, 101] on button "Search" at bounding box center [1236, 115] width 41 height 28
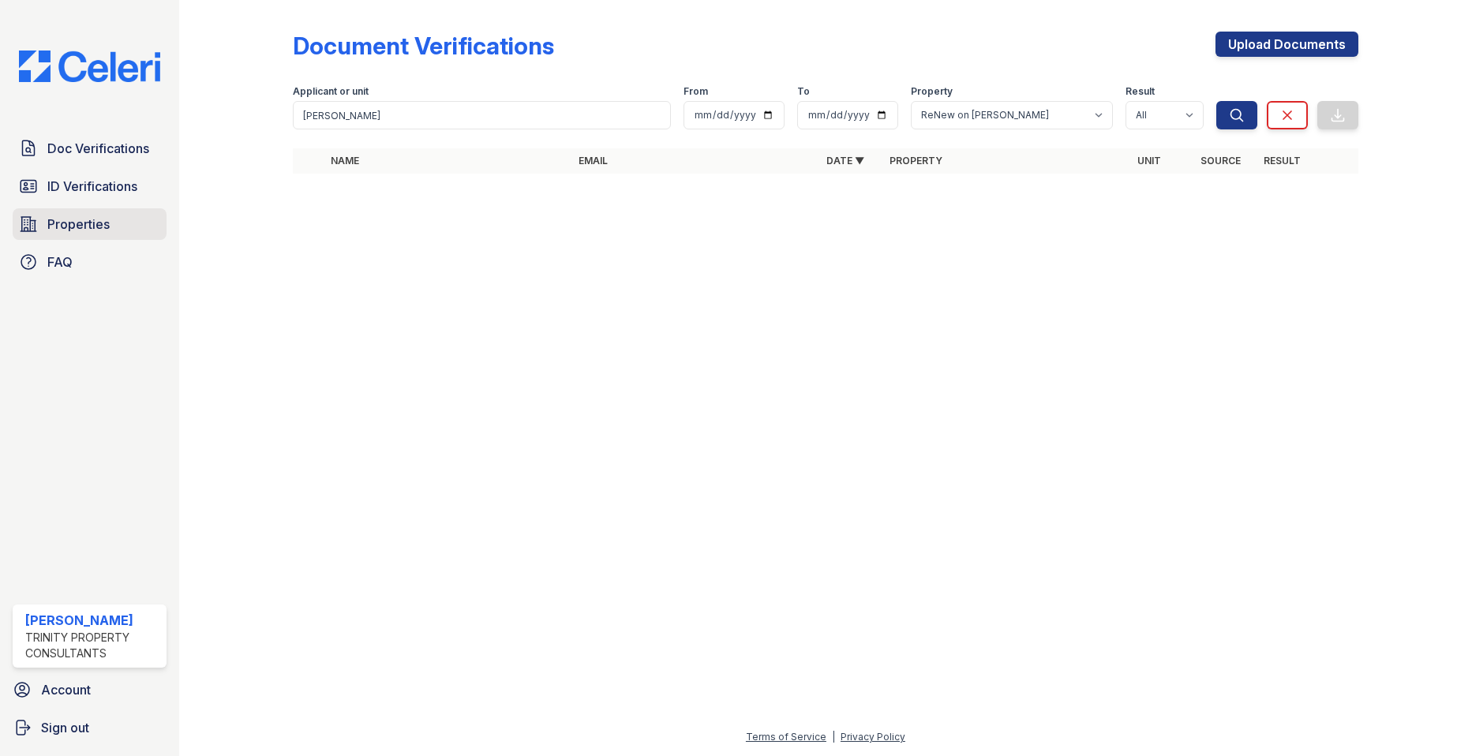
click at [103, 232] on span "Properties" at bounding box center [78, 224] width 62 height 19
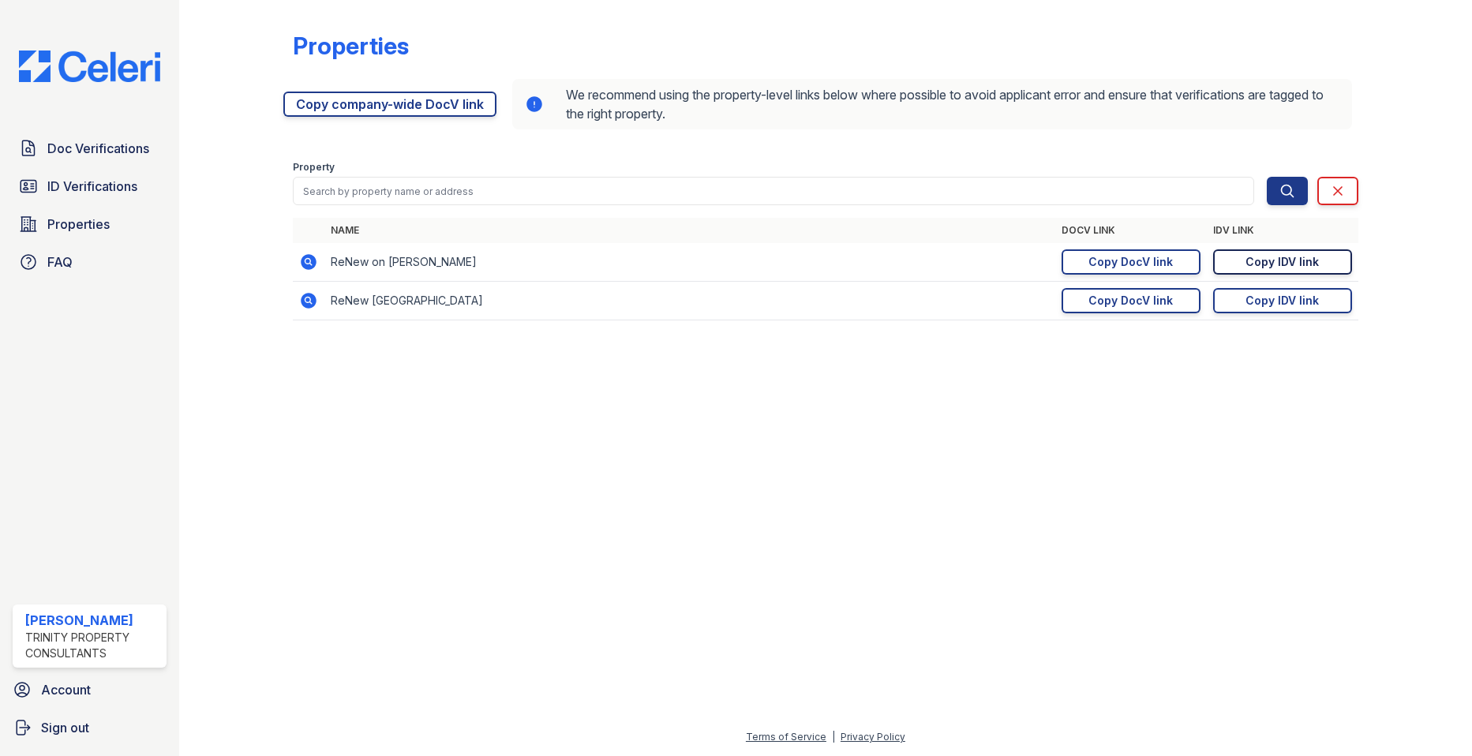
click at [1278, 267] on div "Copy IDV link" at bounding box center [1281, 262] width 73 height 16
